Goal: Task Accomplishment & Management: Use online tool/utility

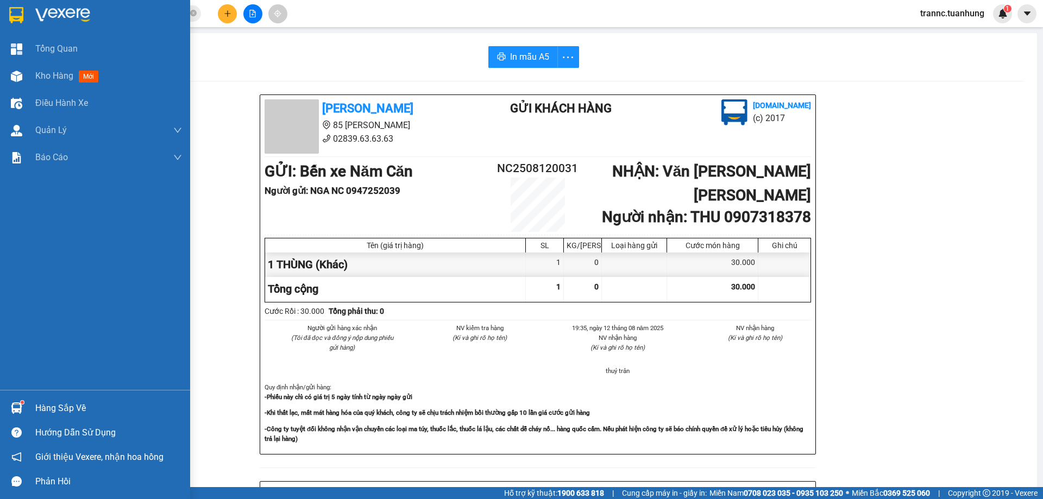
click at [46, 78] on span "Kho hàng" at bounding box center [54, 76] width 38 height 10
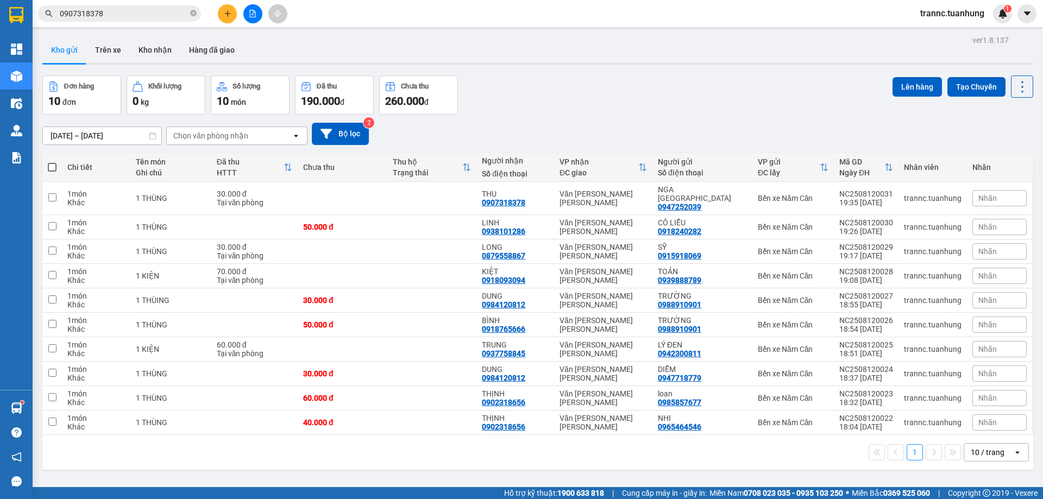
click at [52, 163] on span at bounding box center [52, 167] width 9 height 9
click at [52, 162] on input "checkbox" at bounding box center [52, 162] width 0 height 0
checkbox input "true"
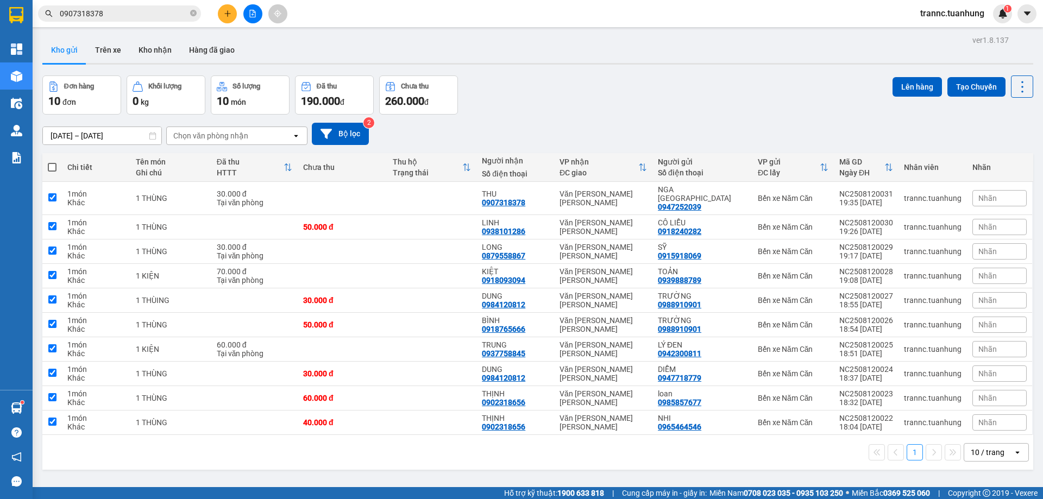
checkbox input "true"
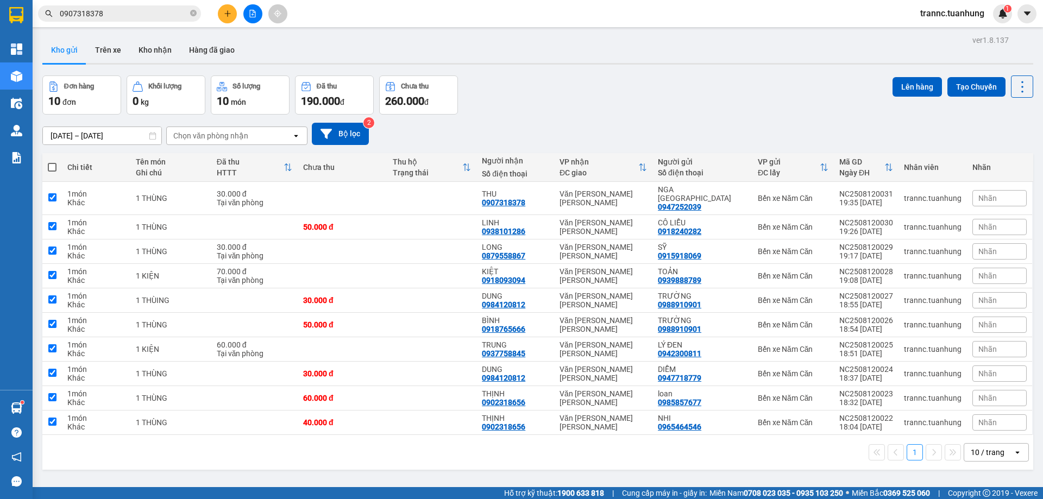
checkbox input "true"
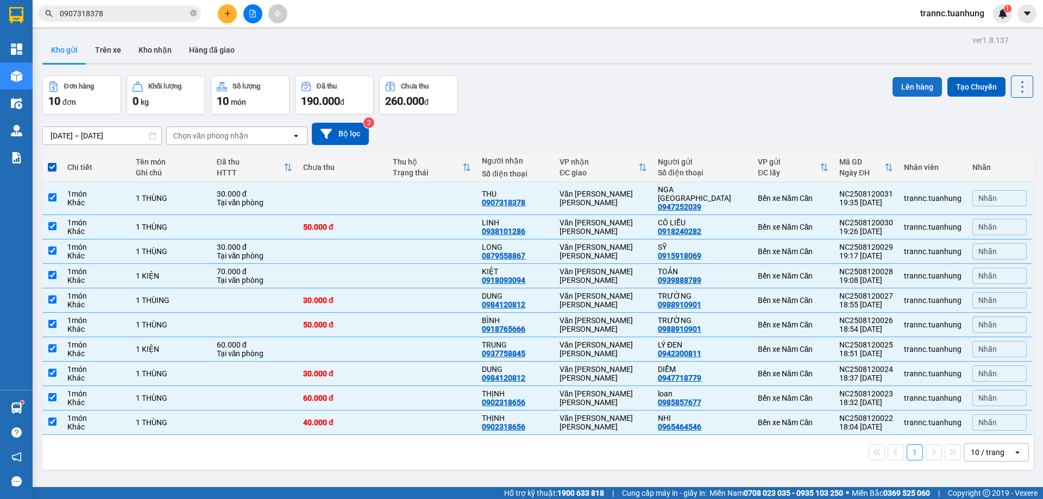
click at [909, 86] on button "Lên hàng" at bounding box center [916, 87] width 49 height 20
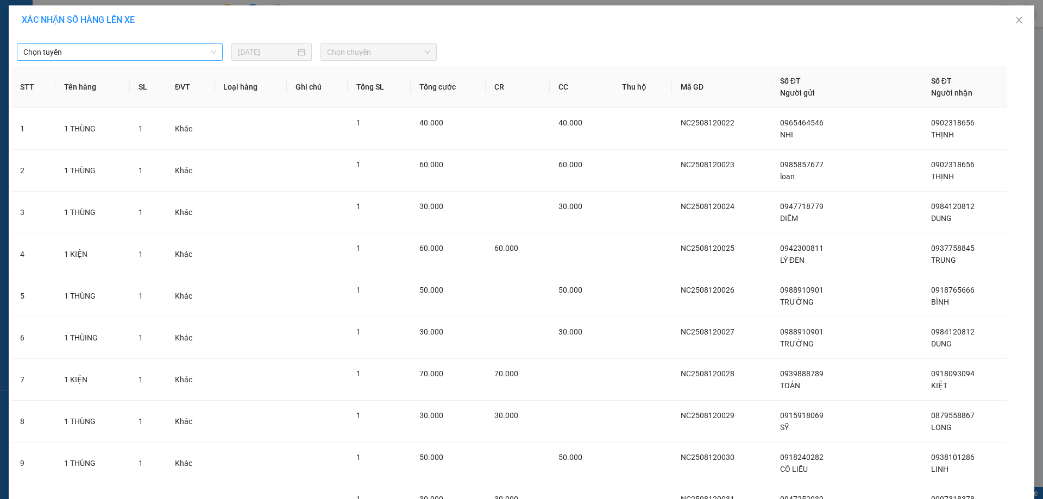
click at [57, 58] on span "Chọn tuyến" at bounding box center [119, 52] width 193 height 16
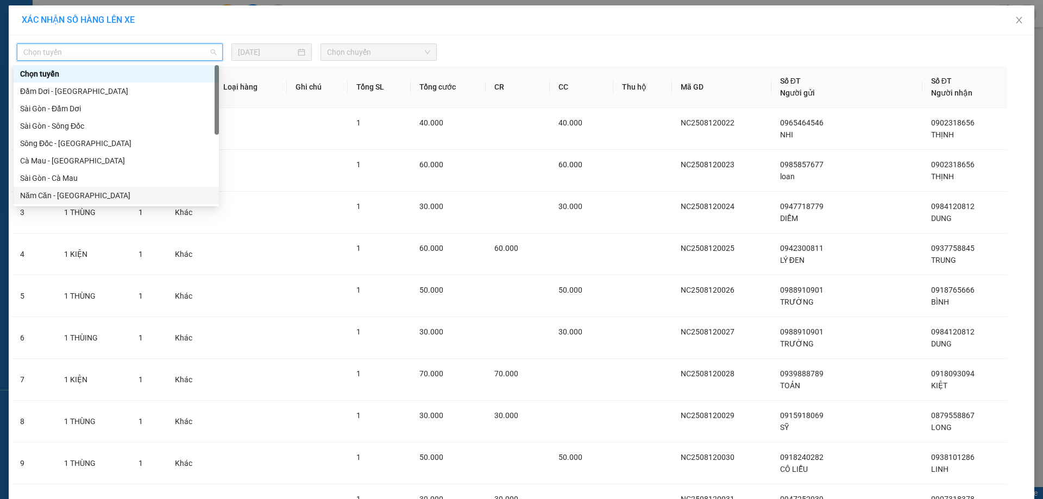
click at [59, 192] on div "Năm Căn - Sài Gòn" at bounding box center [116, 196] width 192 height 12
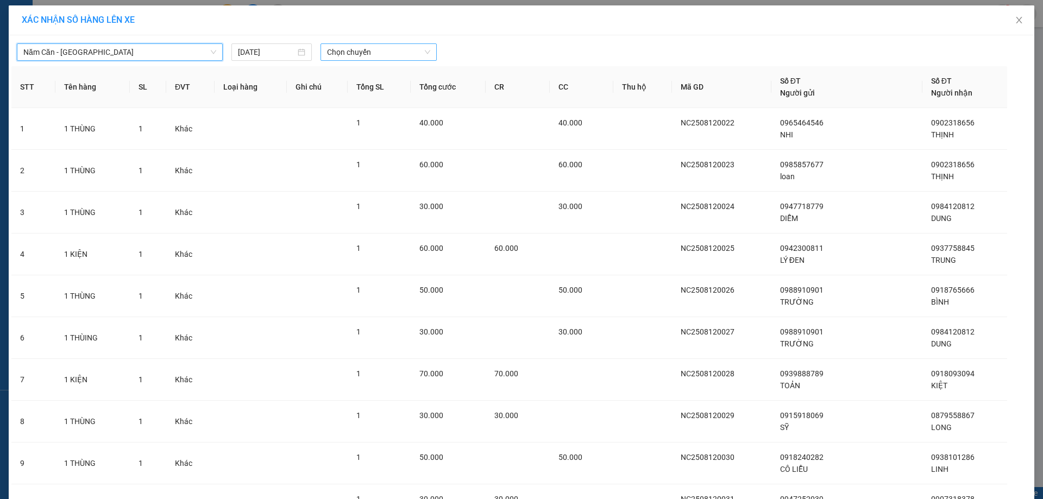
click at [362, 57] on span "Chọn chuyến" at bounding box center [378, 52] width 103 height 16
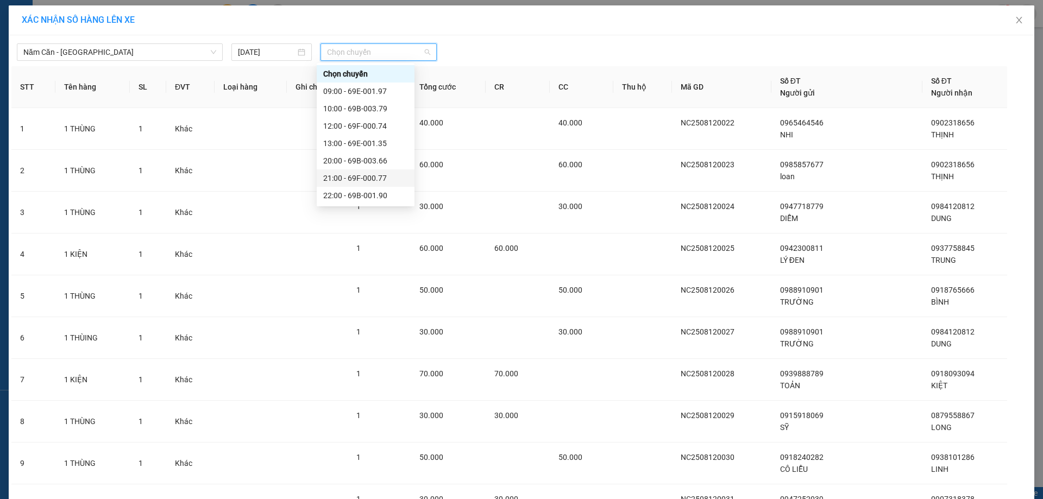
scroll to position [52, 0]
click at [377, 143] on div "22:00 - 69B-001.90" at bounding box center [365, 143] width 85 height 12
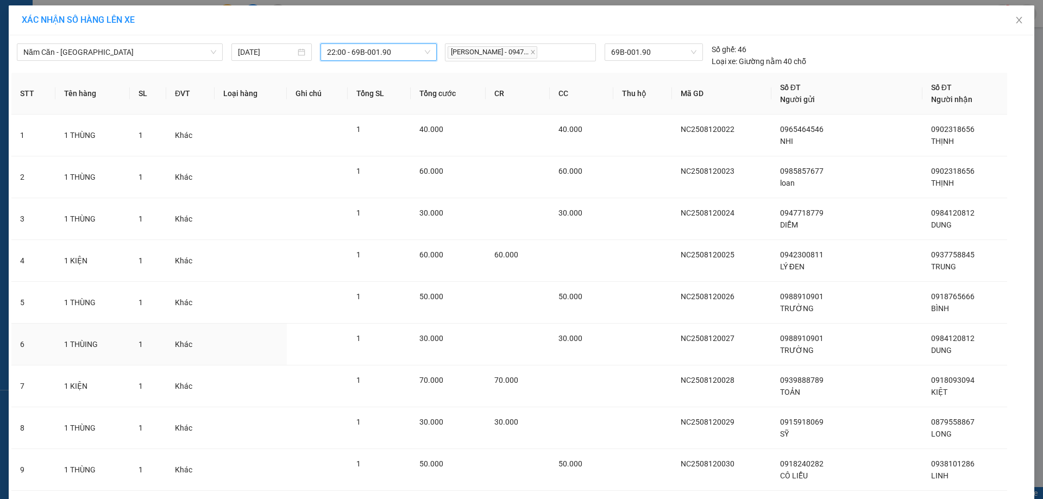
scroll to position [113, 0]
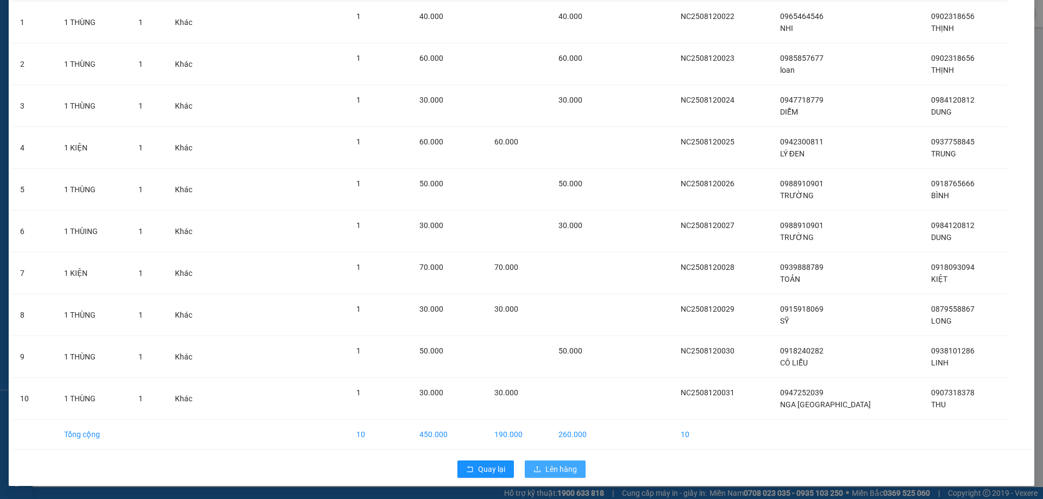
click at [568, 464] on span "Lên hàng" at bounding box center [560, 469] width 31 height 12
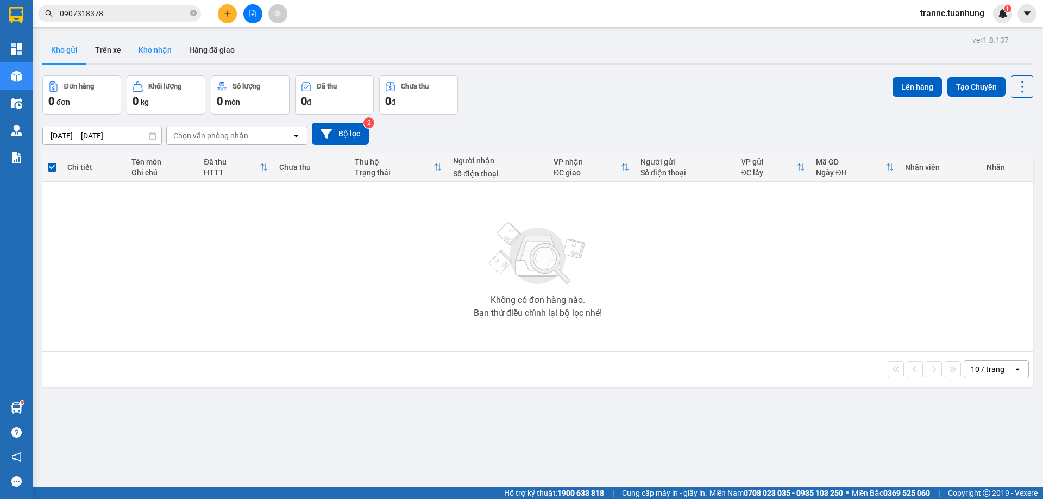
click at [175, 52] on button "Kho nhận" at bounding box center [155, 50] width 51 height 26
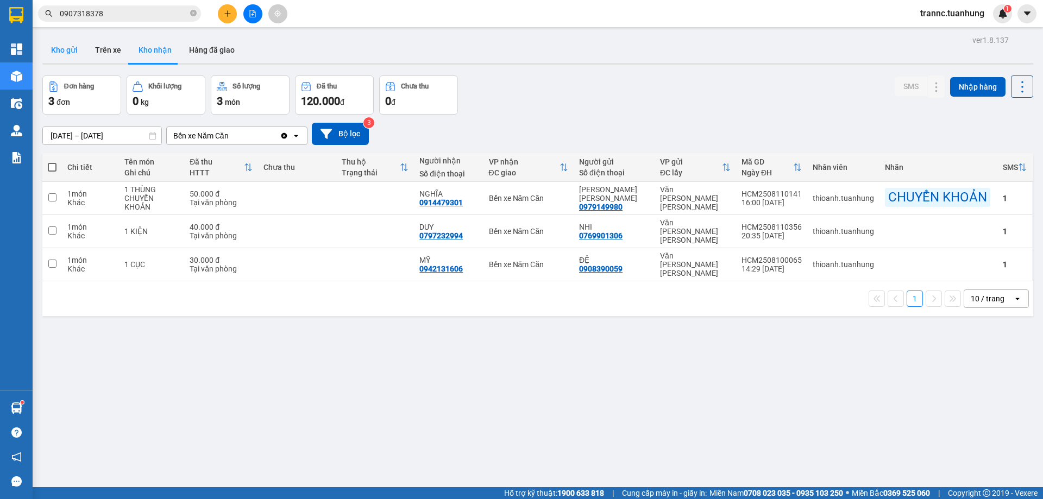
click at [71, 47] on button "Kho gửi" at bounding box center [64, 50] width 44 height 26
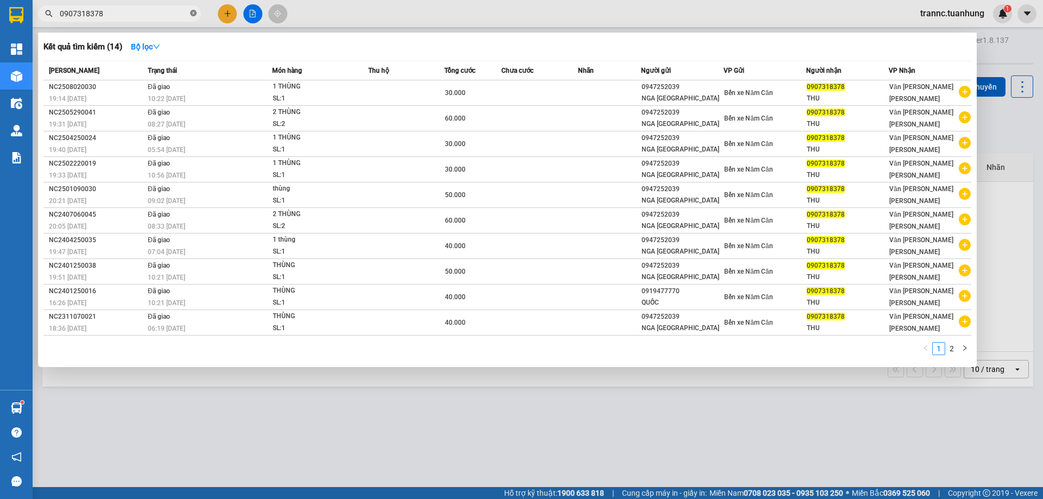
click at [194, 12] on icon "close-circle" at bounding box center [193, 13] width 7 height 7
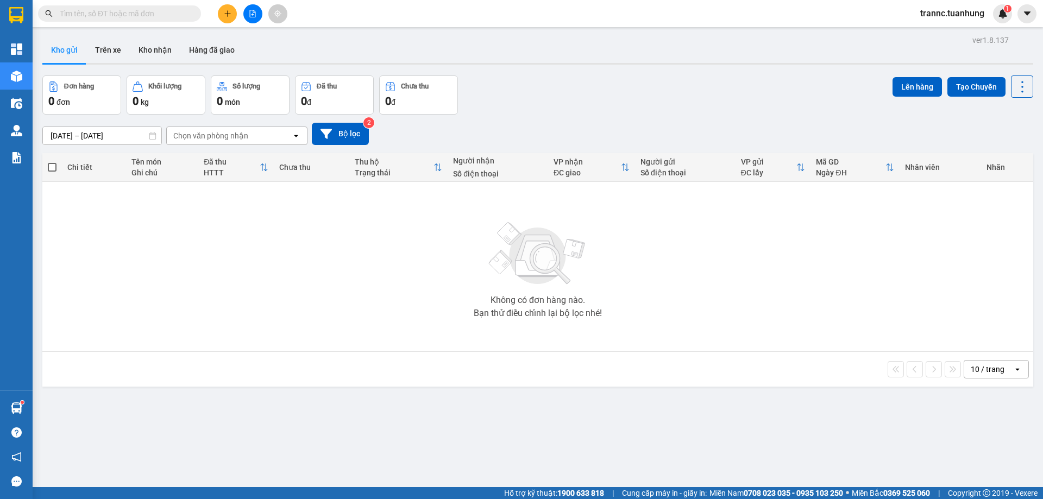
click at [182, 12] on input "text" at bounding box center [124, 14] width 128 height 12
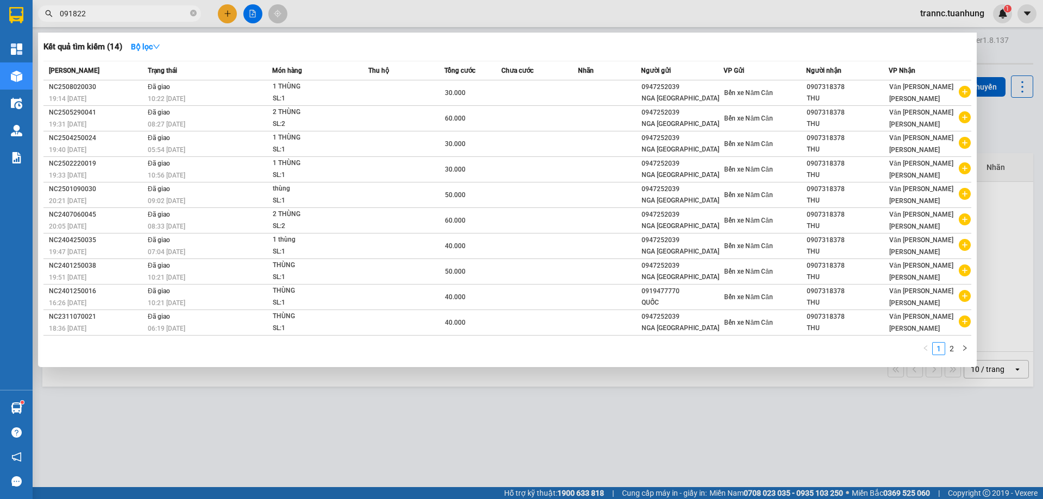
type input "0918220"
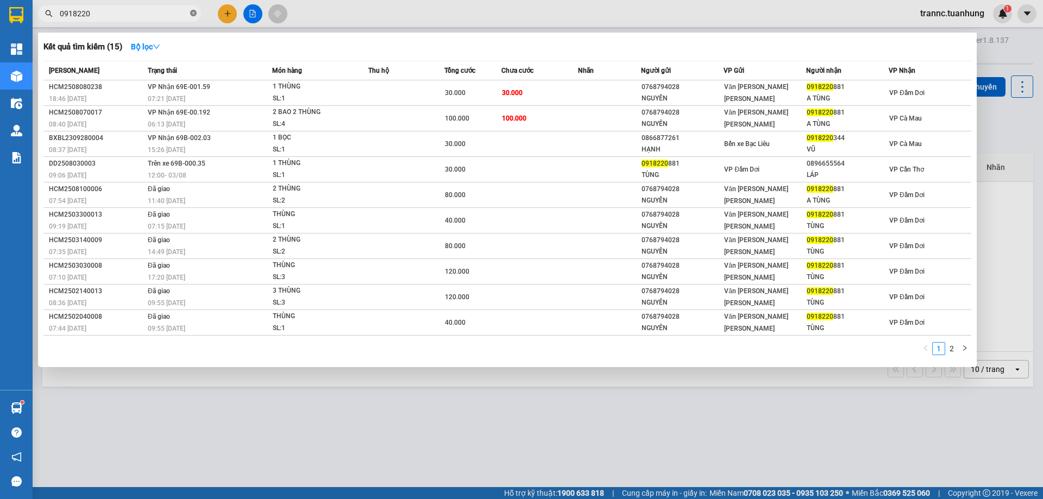
click at [192, 11] on icon "close-circle" at bounding box center [193, 13] width 7 height 7
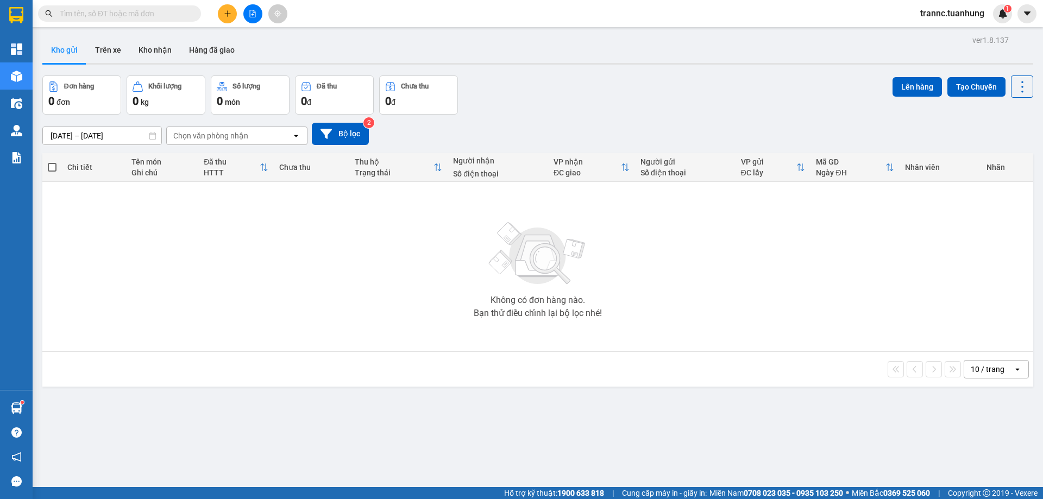
click at [179, 11] on input "text" at bounding box center [124, 14] width 128 height 12
